Goal: Task Accomplishment & Management: Use online tool/utility

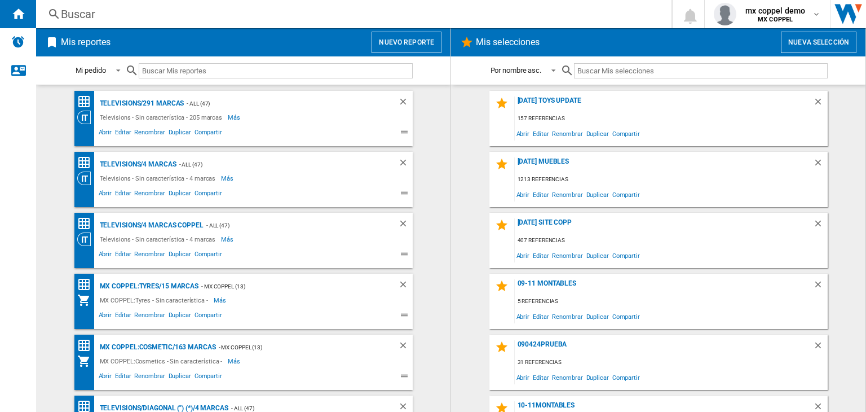
click at [408, 32] on button "Nuevo reporte" at bounding box center [407, 42] width 70 height 21
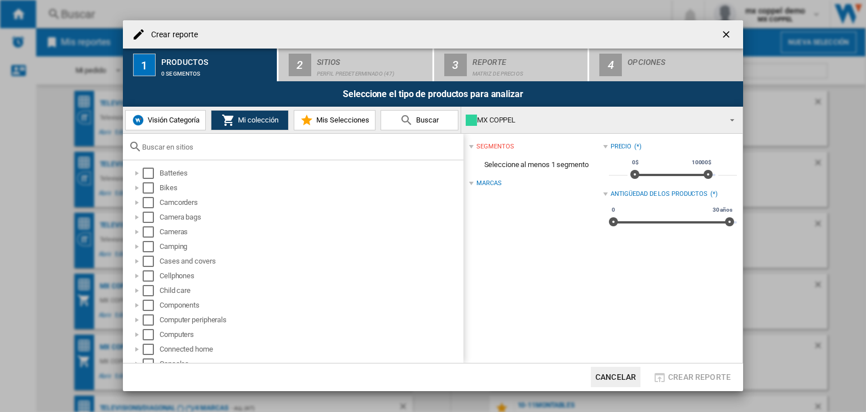
click at [172, 121] on span "Visión Categoría" at bounding box center [172, 120] width 55 height 8
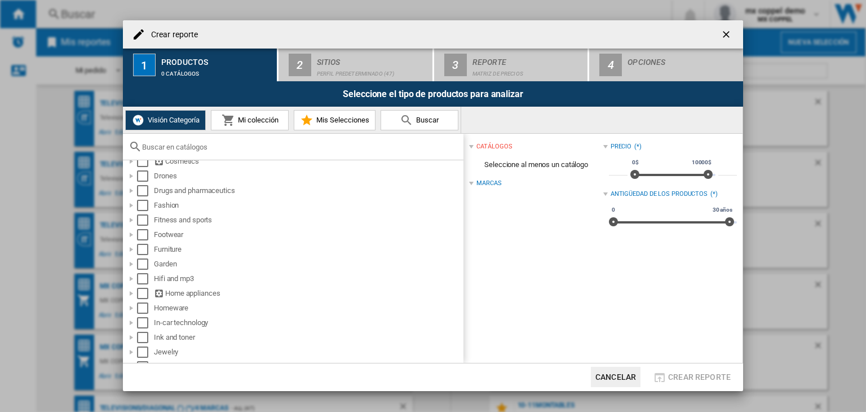
scroll to position [205, 0]
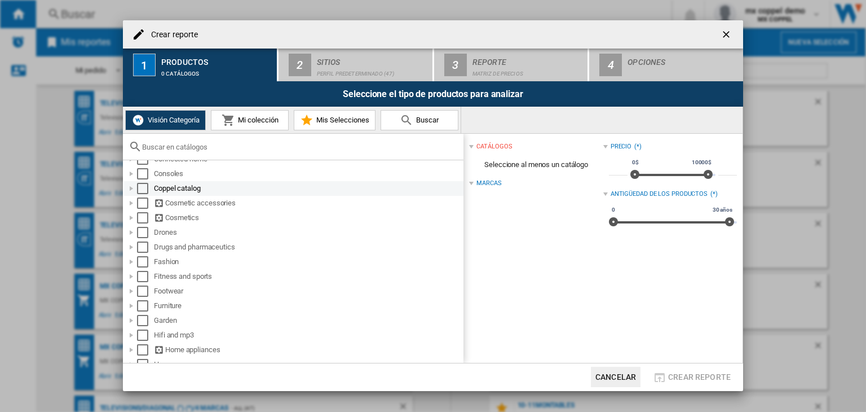
click at [128, 187] on div at bounding box center [131, 188] width 11 height 11
click at [265, 113] on button "Mi colección" at bounding box center [250, 120] width 78 height 20
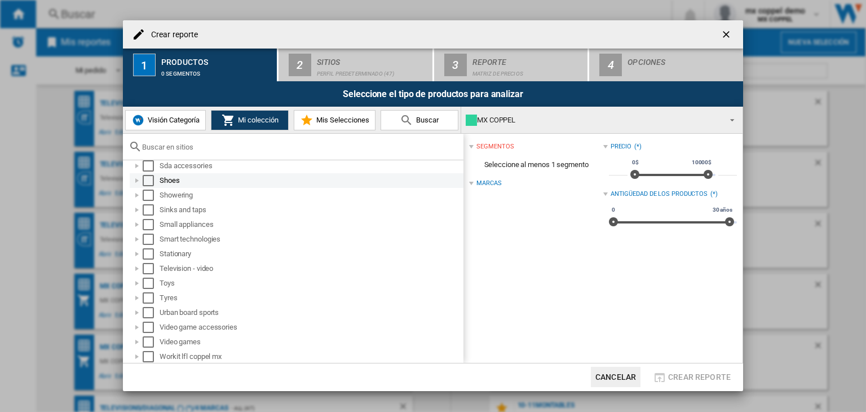
scroll to position [625, 0]
click at [528, 117] on div "MX COPPEL" at bounding box center [593, 120] width 254 height 16
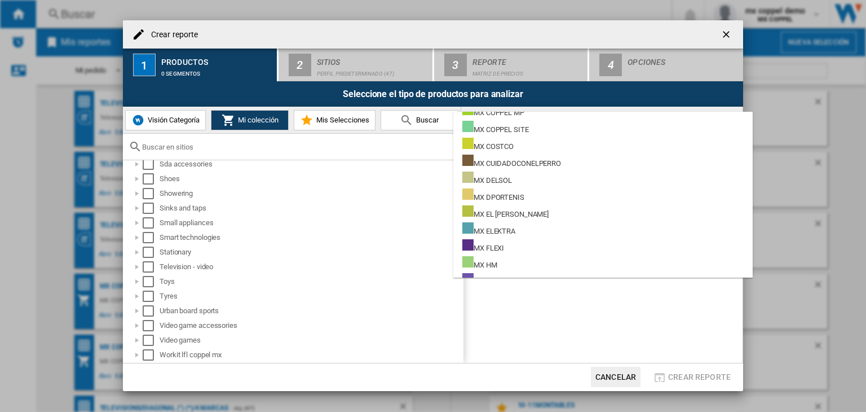
scroll to position [0, 0]
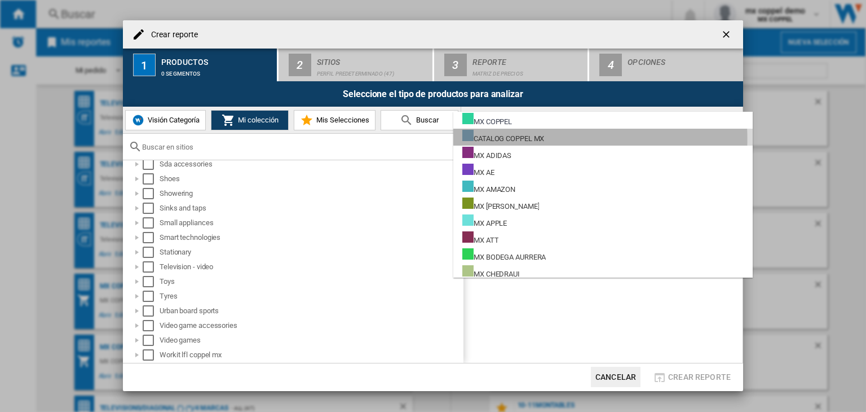
click at [534, 139] on div "CATALOG COPPEL MX" at bounding box center [503, 137] width 82 height 14
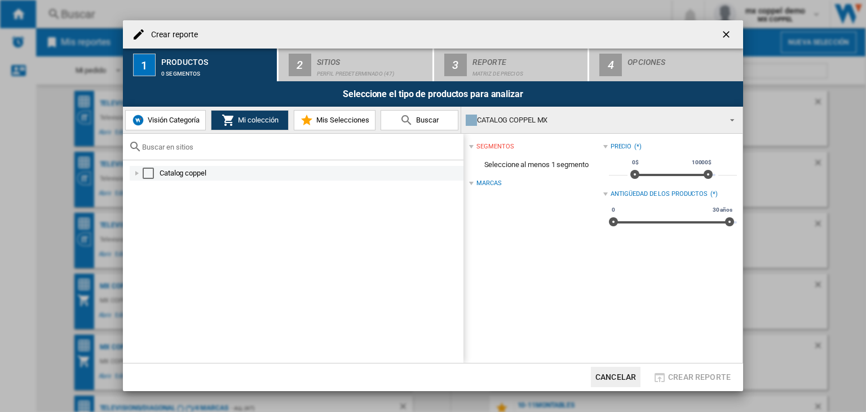
click at [133, 172] on div at bounding box center [136, 172] width 11 height 11
click at [147, 189] on div at bounding box center [149, 187] width 11 height 11
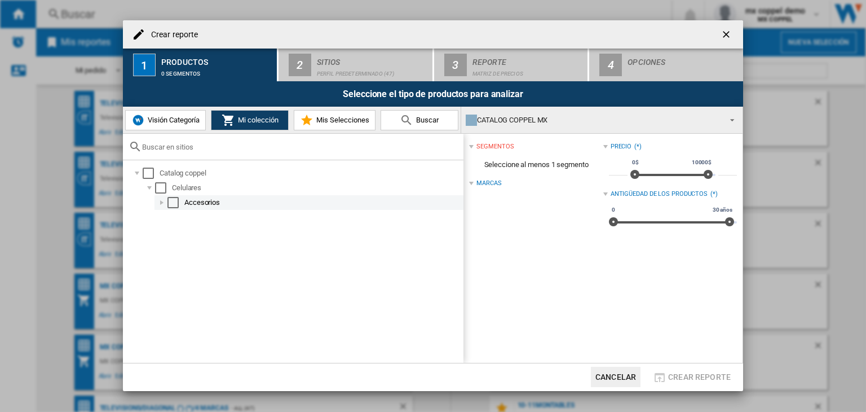
click at [160, 205] on div at bounding box center [161, 202] width 11 height 11
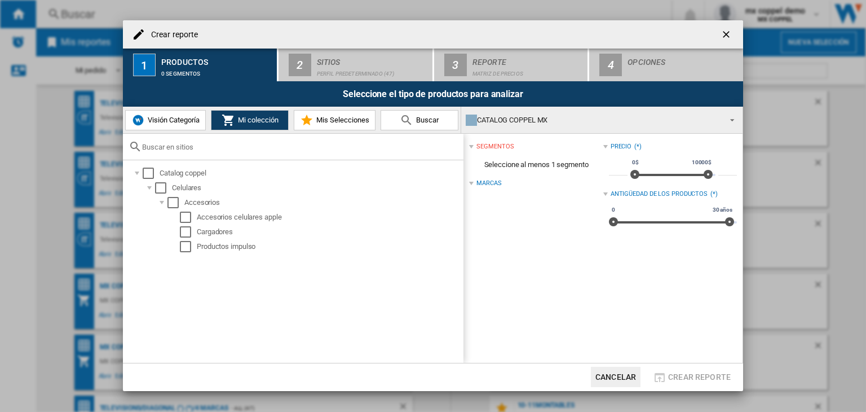
click at [549, 121] on div "CATALOG COPPEL MX" at bounding box center [593, 120] width 254 height 16
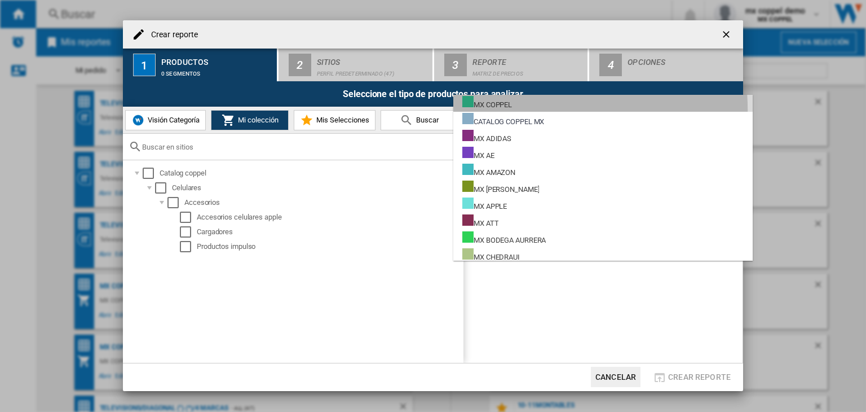
click at [528, 109] on md-option "MX COPPEL" at bounding box center [602, 103] width 299 height 17
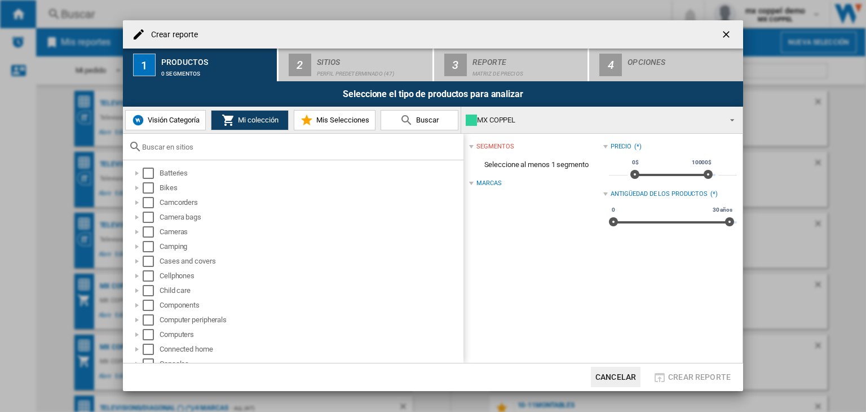
click at [555, 119] on div "MX COPPEL" at bounding box center [593, 120] width 254 height 16
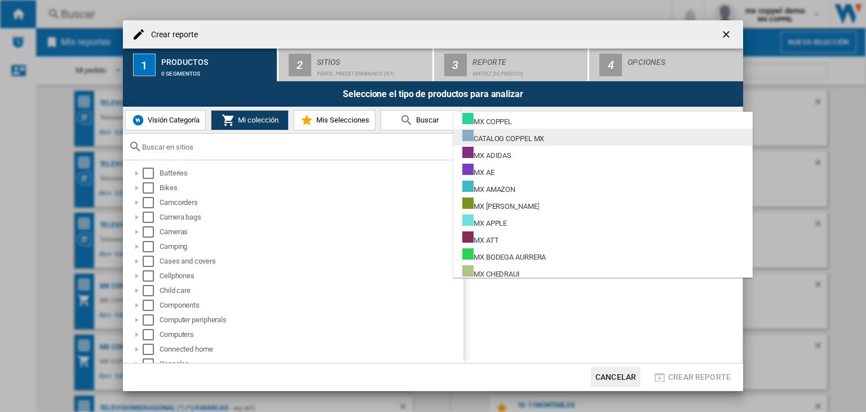
click at [539, 138] on div "CATALOG COPPEL MX" at bounding box center [503, 137] width 82 height 14
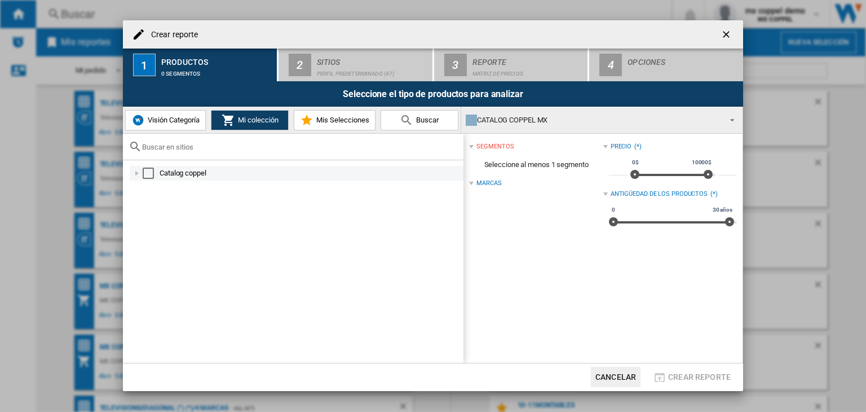
click at [144, 176] on div "Select" at bounding box center [148, 172] width 11 height 11
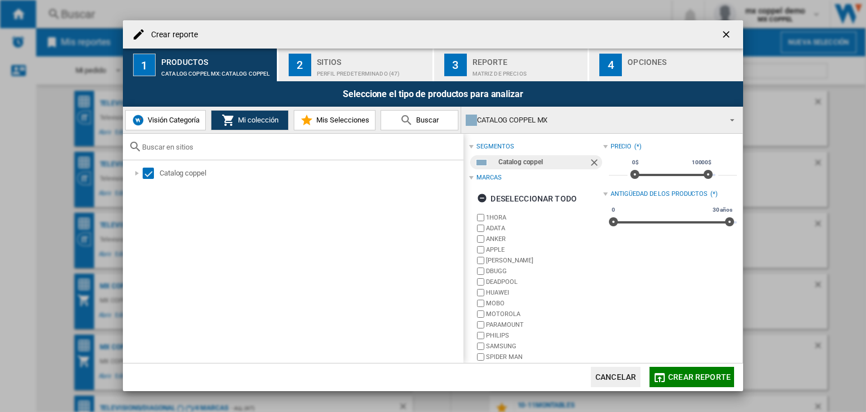
click at [182, 123] on span "Visión Categoría" at bounding box center [172, 120] width 55 height 8
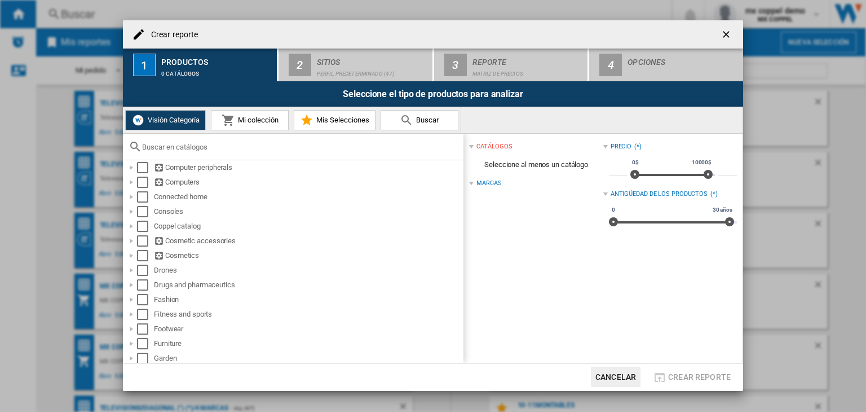
scroll to position [169, 0]
click at [143, 227] on div "Select" at bounding box center [142, 224] width 11 height 11
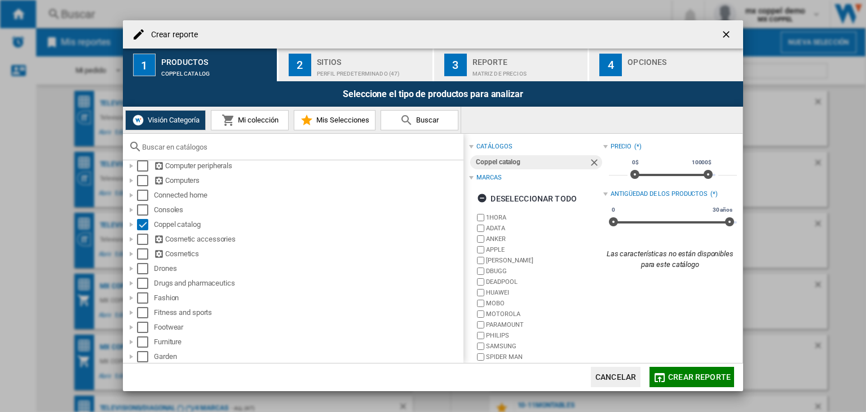
click at [360, 76] on div "Perfil predeterminado (47)" at bounding box center [372, 71] width 111 height 12
